Goal: Transaction & Acquisition: Purchase product/service

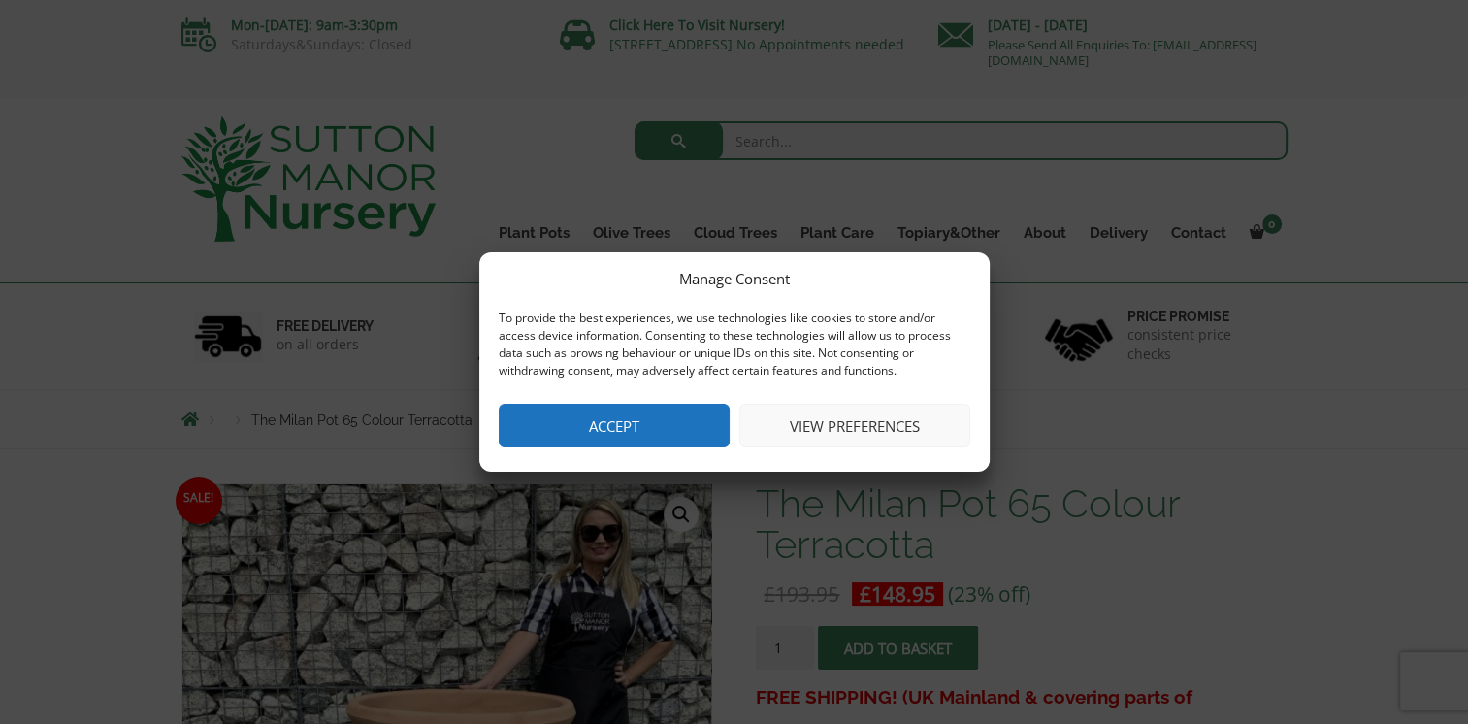
click at [674, 427] on button "Accept" at bounding box center [614, 426] width 231 height 44
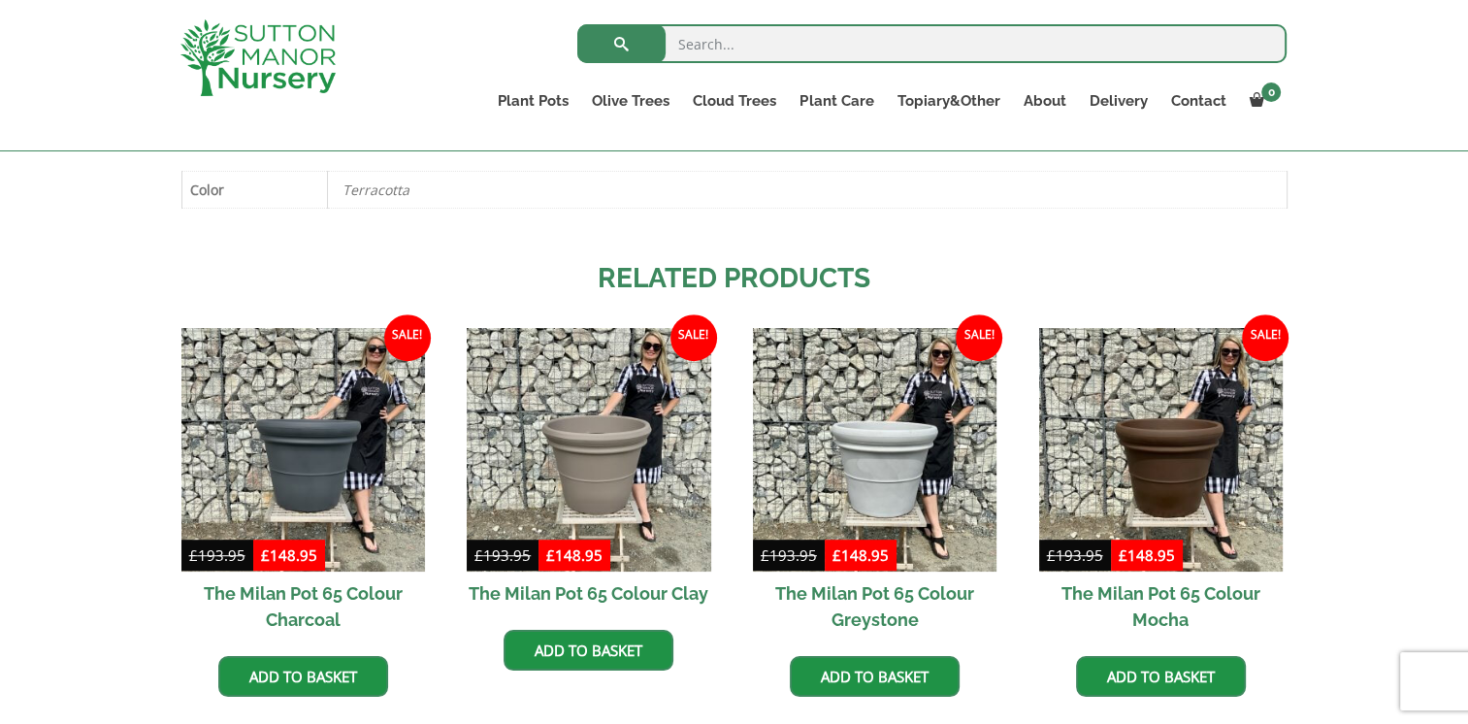
scroll to position [1125, 0]
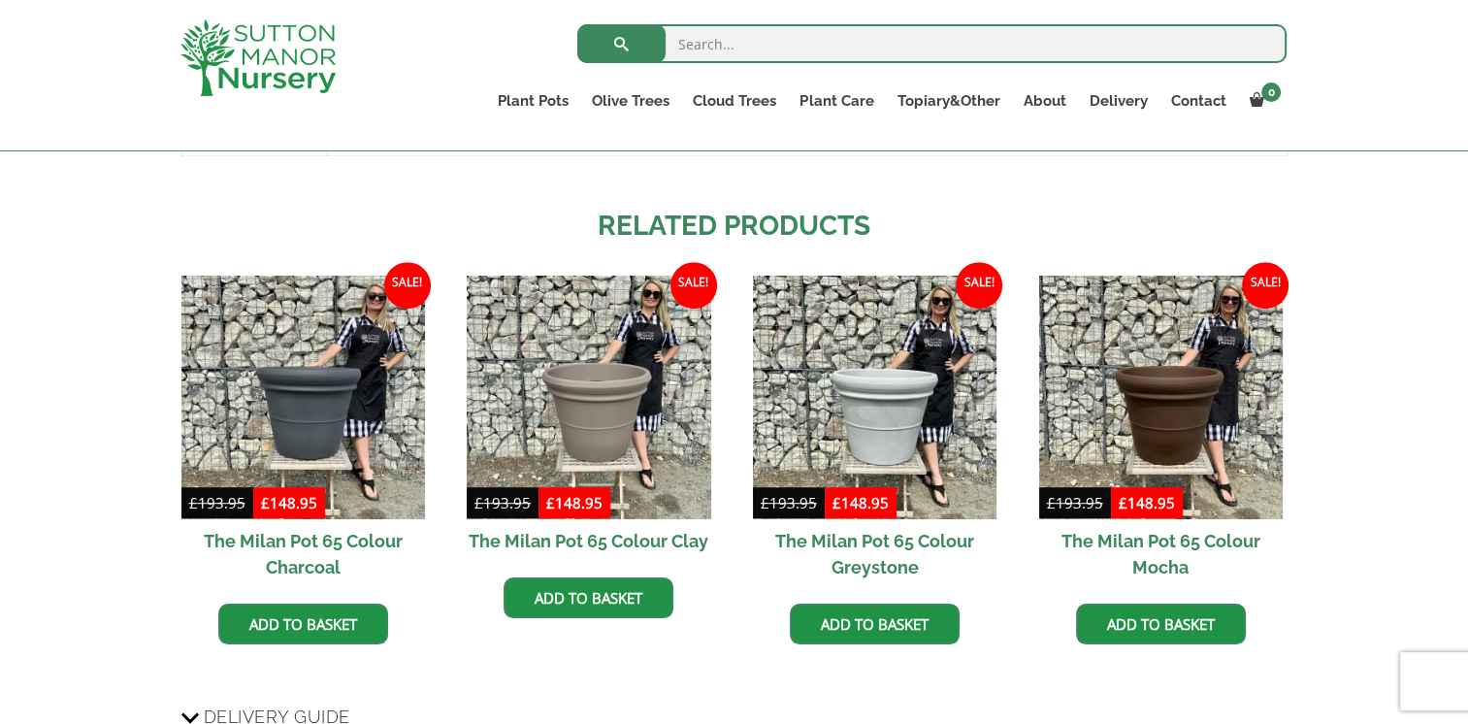
click at [881, 557] on h2 "The Milan Pot 65 Colour Greystone" at bounding box center [875, 554] width 244 height 70
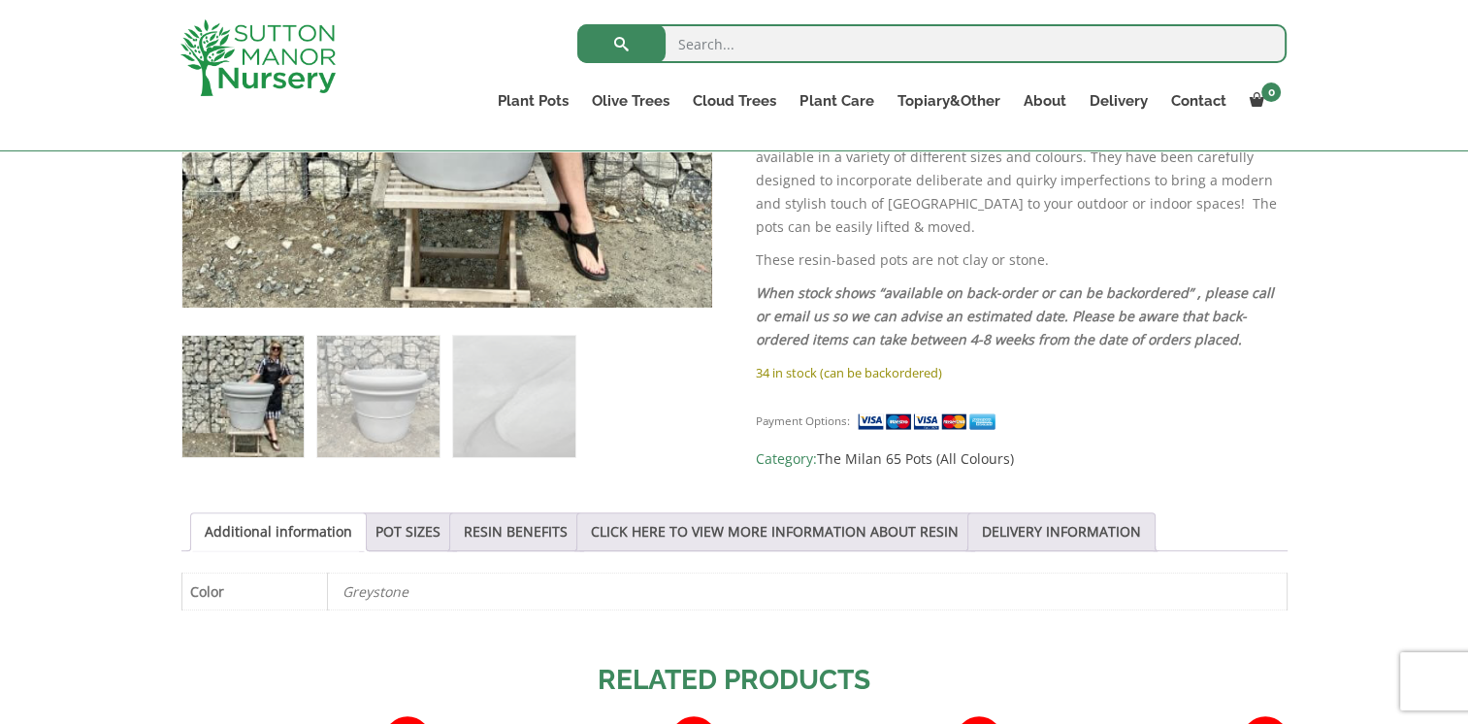
scroll to position [724, 0]
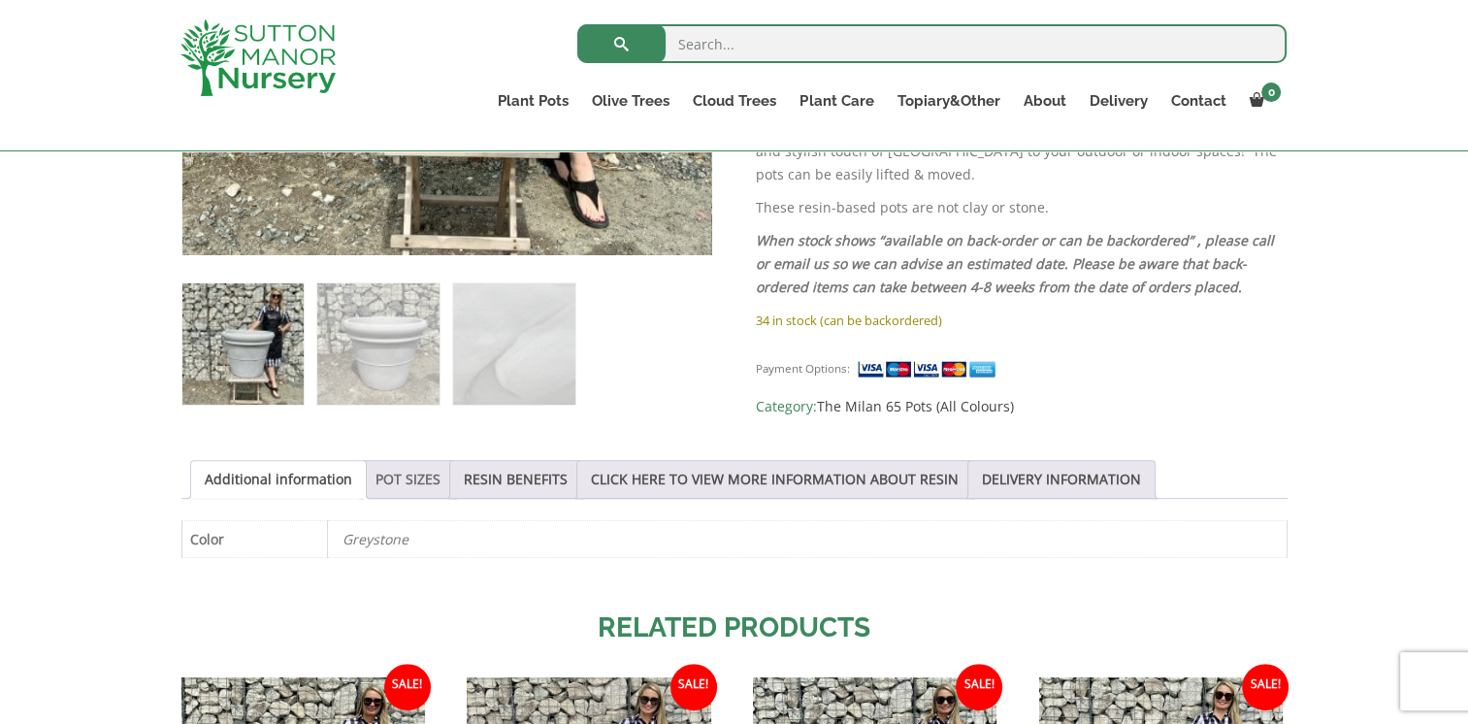
click at [401, 482] on link "POT SIZES" at bounding box center [407, 479] width 65 height 37
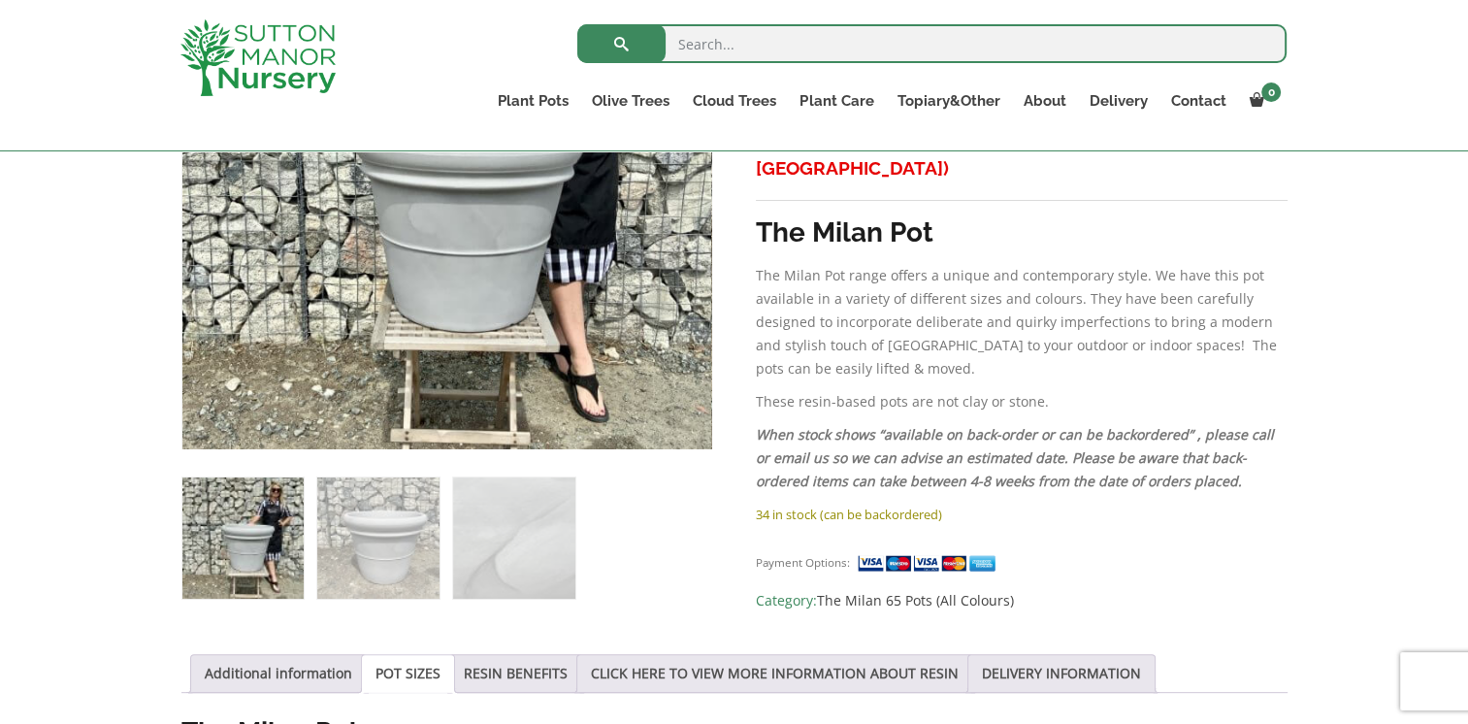
scroll to position [388, 0]
